Goal: Obtain resource: Download file/media

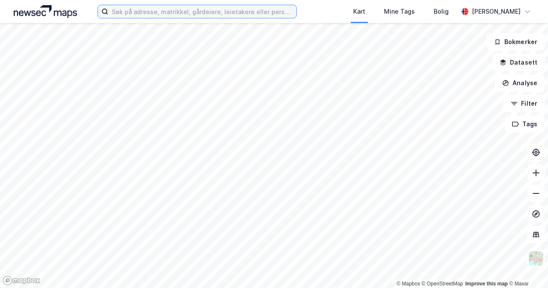
click at [280, 13] on input at bounding box center [202, 11] width 188 height 13
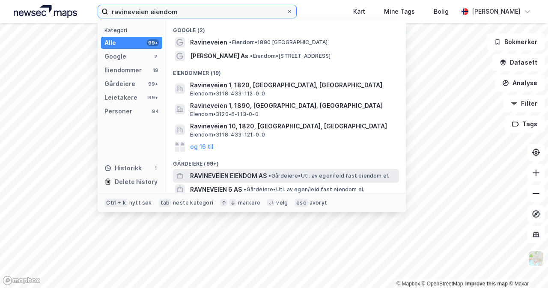
type input "ravineveien eiendom"
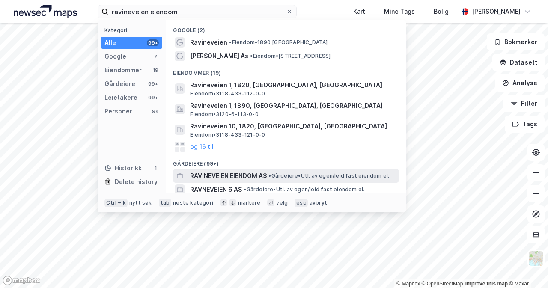
click at [346, 173] on span "• Gårdeiere • Utl. av egen/leid fast eiendom el." at bounding box center [329, 176] width 121 height 7
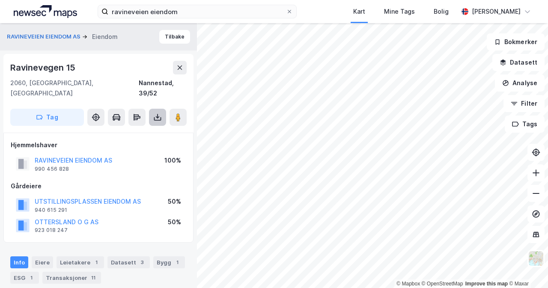
click at [163, 109] on button at bounding box center [157, 117] width 17 height 17
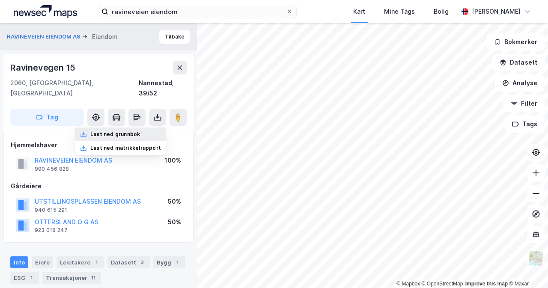
click at [145, 128] on div "Last ned grunnbok" at bounding box center [120, 135] width 91 height 14
